Goal: Transaction & Acquisition: Purchase product/service

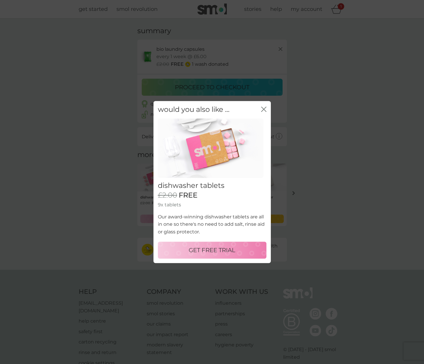
click at [211, 251] on p "GET FREE TRIAL" at bounding box center [212, 249] width 47 height 9
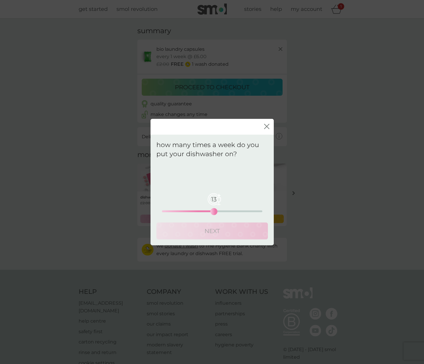
click at [216, 211] on div "13 0 12.5 25" at bounding box center [212, 211] width 100 height 2
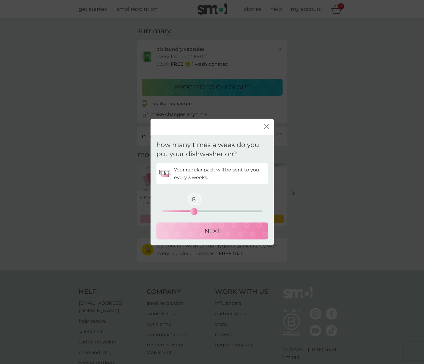
drag, startPoint x: 216, startPoint y: 211, endPoint x: 195, endPoint y: 212, distance: 21.2
click at [195, 212] on div "8" at bounding box center [194, 211] width 2 height 2
click at [190, 212] on div "7" at bounding box center [190, 211] width 2 height 2
click at [212, 228] on p "NEXT" at bounding box center [211, 230] width 15 height 9
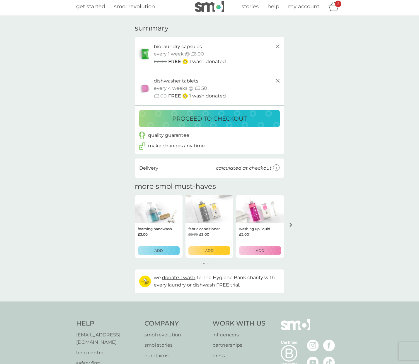
scroll to position [4, 0]
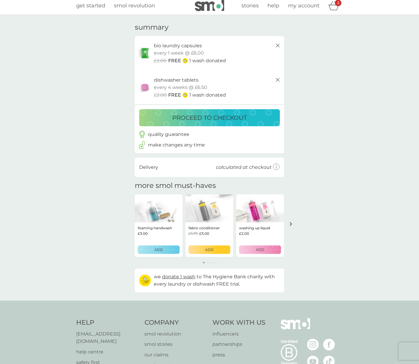
click at [218, 113] on p "proceed to checkout" at bounding box center [209, 117] width 74 height 9
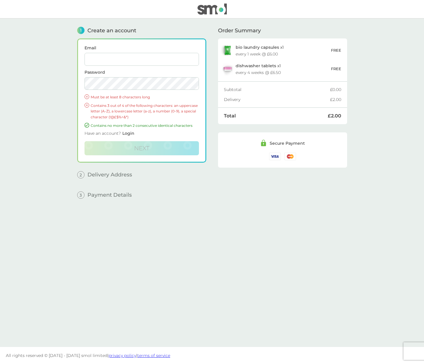
click at [121, 60] on input "Email" at bounding box center [141, 59] width 114 height 13
type input "lizstarkie@gmail.com"
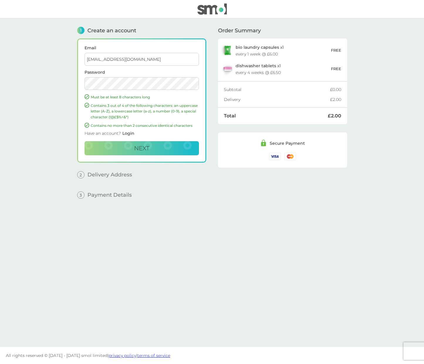
click at [84, 141] on button "Next" at bounding box center [141, 148] width 114 height 14
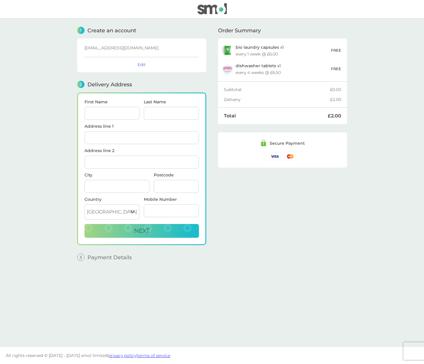
click at [113, 115] on input "First Name" at bounding box center [111, 113] width 55 height 13
type input "[PERSON_NAME]"
type input "Starkie"
type input "206 Flixton Road"
type input "Urmston"
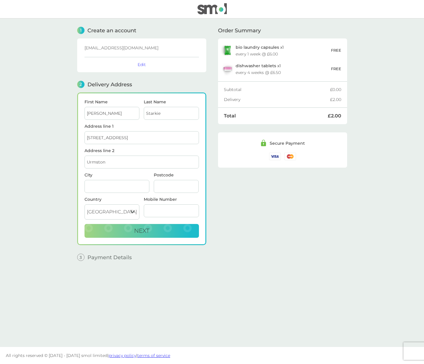
type input "[GEOGRAPHIC_DATA]"
type input "M41 5DR"
type input "07813403887"
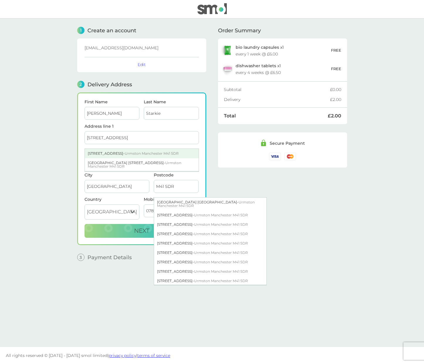
click at [150, 152] on span "Urmston Manchester M41 5DR" at bounding box center [152, 153] width 54 height 4
type input "[STREET_ADDRESS]"
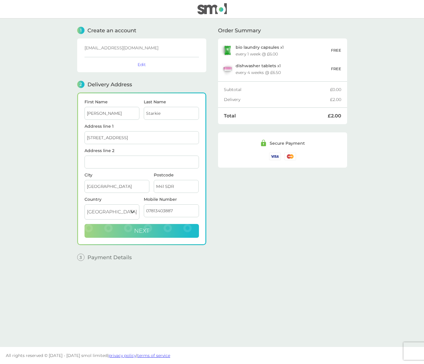
click at [172, 229] on button "Next" at bounding box center [141, 231] width 114 height 14
checkbox input "true"
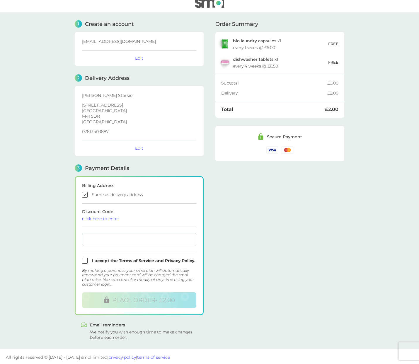
scroll to position [8, 0]
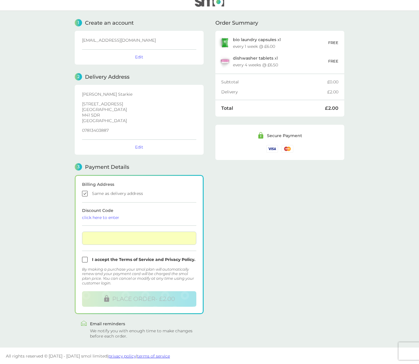
click at [114, 258] on input "checkbox" at bounding box center [139, 260] width 114 height 6
checkbox input "true"
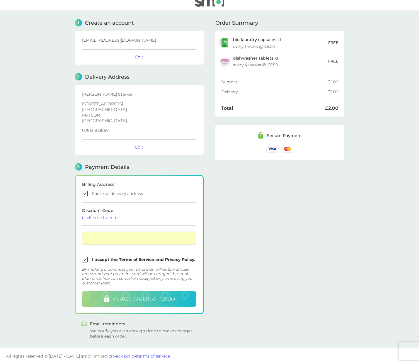
click at [171, 300] on span "PLACE ORDER - £2.00" at bounding box center [143, 298] width 63 height 7
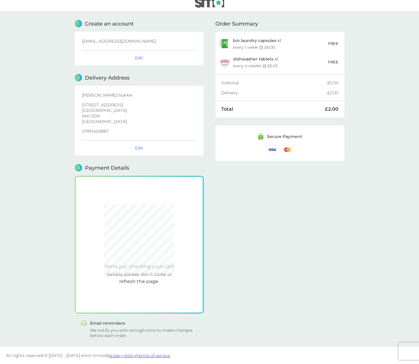
scroll to position [6, 0]
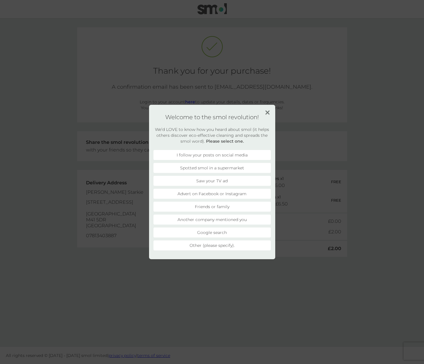
click at [270, 113] on div "Welcome to the smol revolution! We’d LOVE to know how you heard about smol (it …" at bounding box center [212, 182] width 126 height 154
click at [268, 112] on img at bounding box center [267, 112] width 4 height 4
